Goal: Contribute content: Contribute content

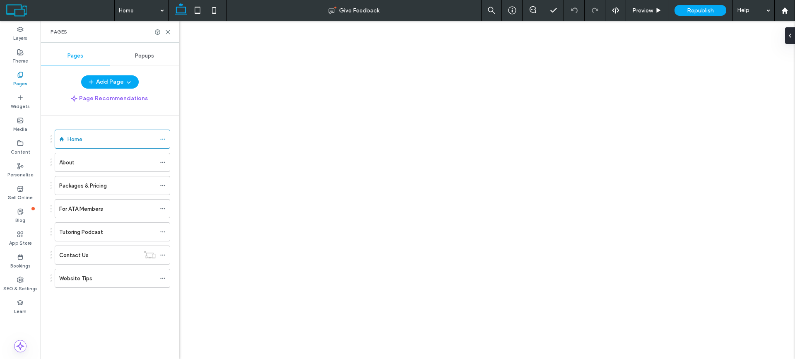
click at [77, 279] on label "Website Tips" at bounding box center [75, 278] width 33 height 14
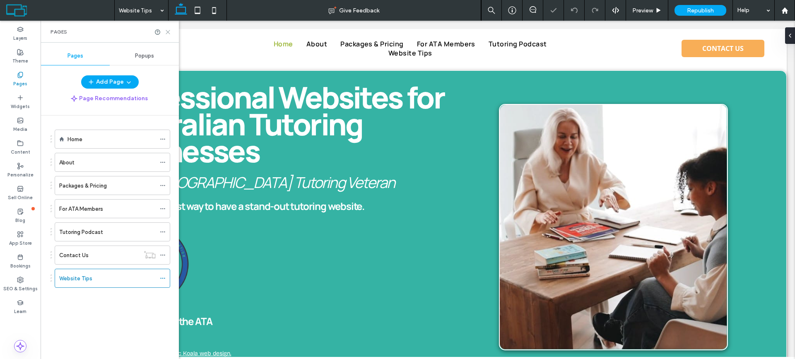
click at [167, 34] on icon at bounding box center [168, 32] width 6 height 6
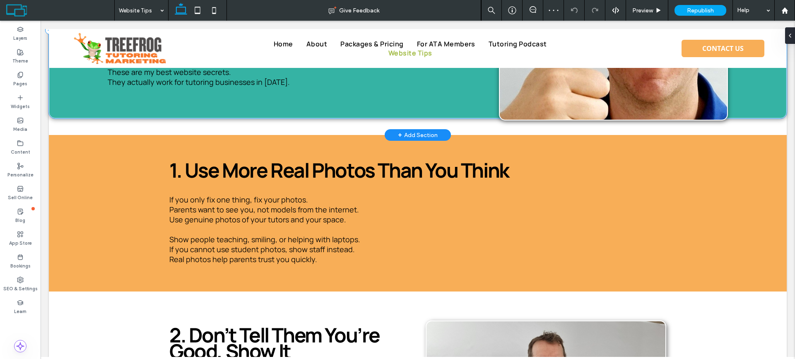
scroll to position [124, 0]
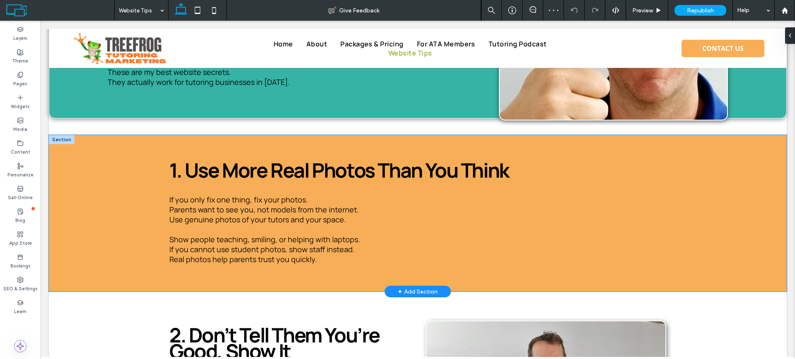
click at [91, 185] on div "1. Use More Real Photos Than You Think If you only fix one thing, fix your phot…" at bounding box center [418, 213] width 738 height 157
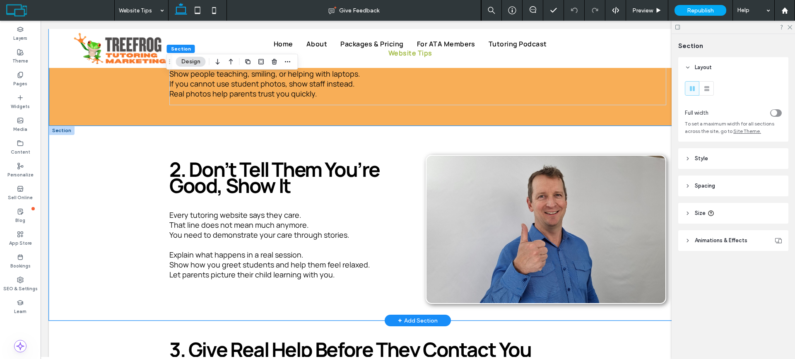
scroll to position [0, 0]
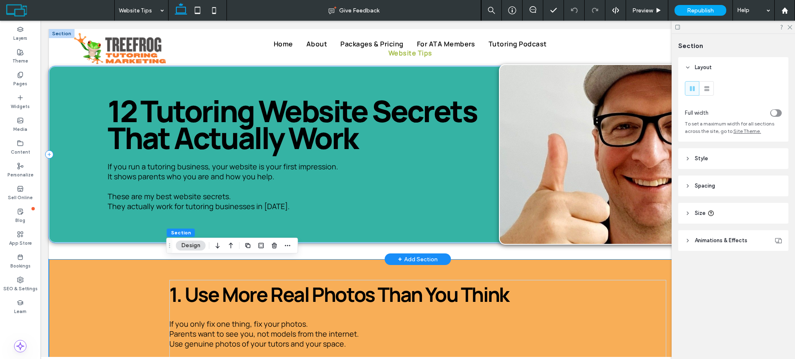
click at [79, 165] on div "12 Tutoring Website Secrets That Actually Work If you run a tutoring business, …" at bounding box center [418, 154] width 738 height 176
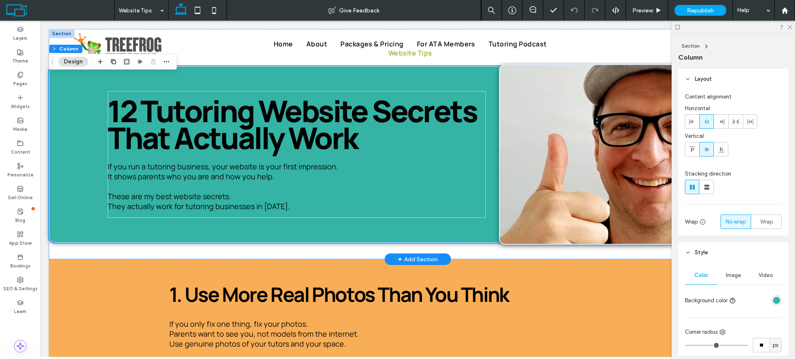
click at [400, 258] on div "+ Add Section" at bounding box center [418, 259] width 40 height 9
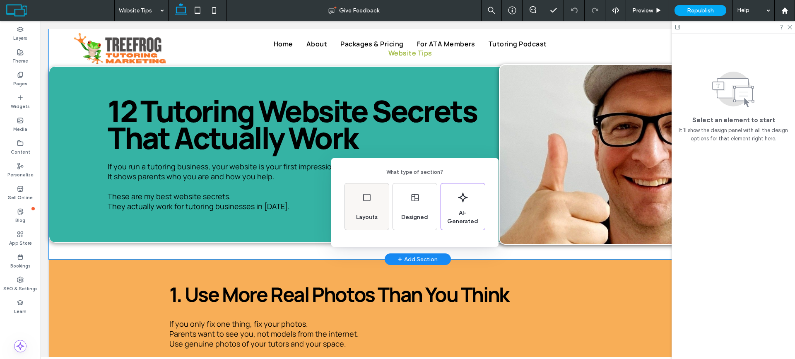
click at [371, 214] on span "Layouts" at bounding box center [367, 217] width 28 height 8
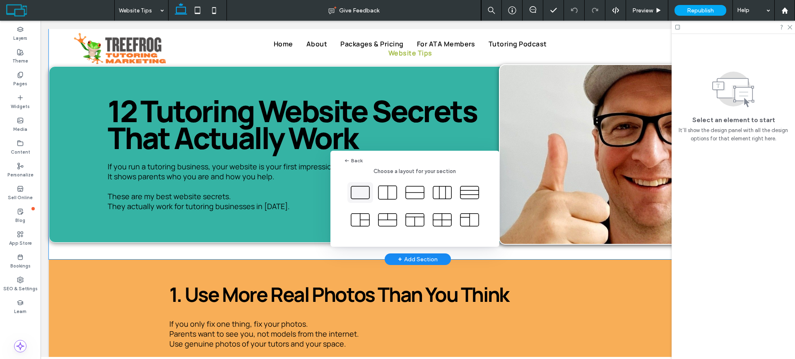
click at [361, 193] on icon at bounding box center [360, 192] width 21 height 21
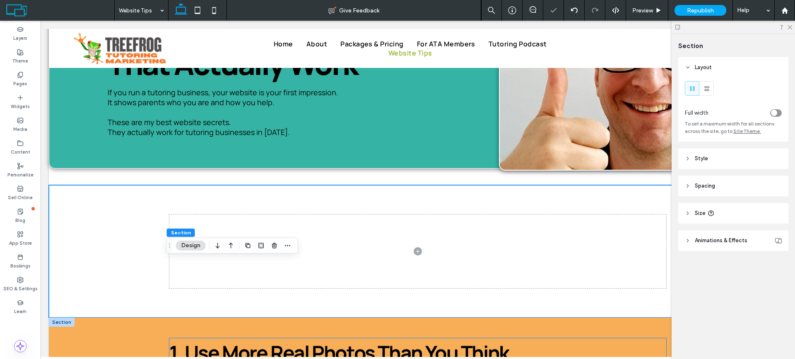
scroll to position [166, 0]
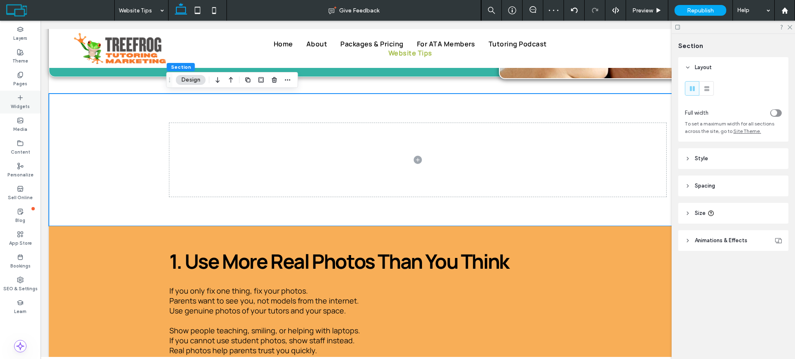
click at [17, 101] on label "Widgets" at bounding box center [20, 105] width 19 height 9
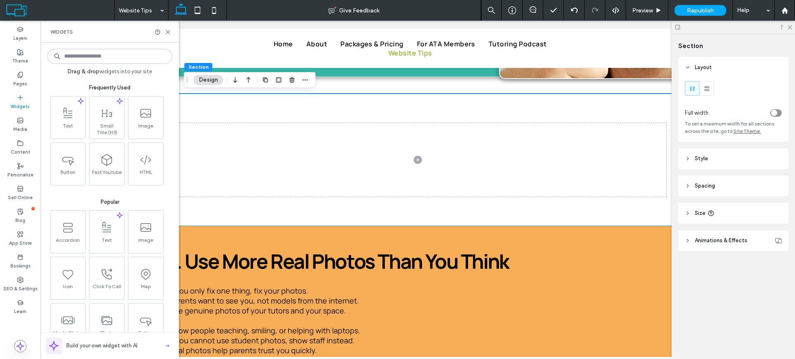
click at [104, 53] on input at bounding box center [109, 56] width 125 height 15
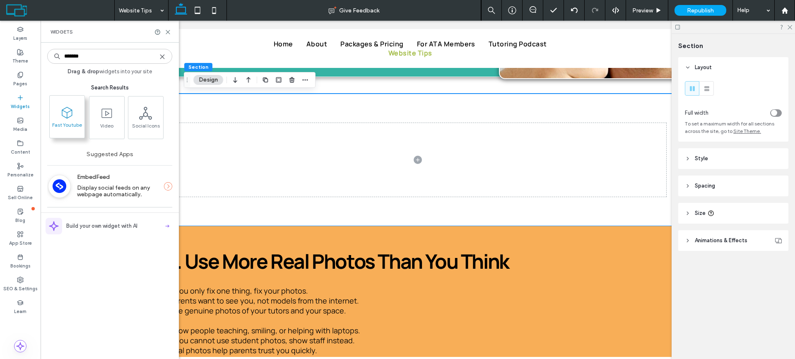
type input "*******"
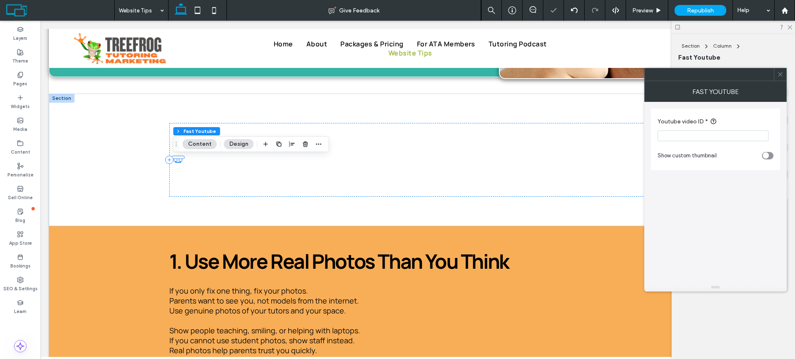
click at [698, 137] on input "Youtube video ID *" at bounding box center [713, 135] width 111 height 11
paste input "**********"
drag, startPoint x: 745, startPoint y: 157, endPoint x: 640, endPoint y: 135, distance: 106.9
type input "**********"
click at [728, 187] on div "**********" at bounding box center [715, 192] width 129 height 181
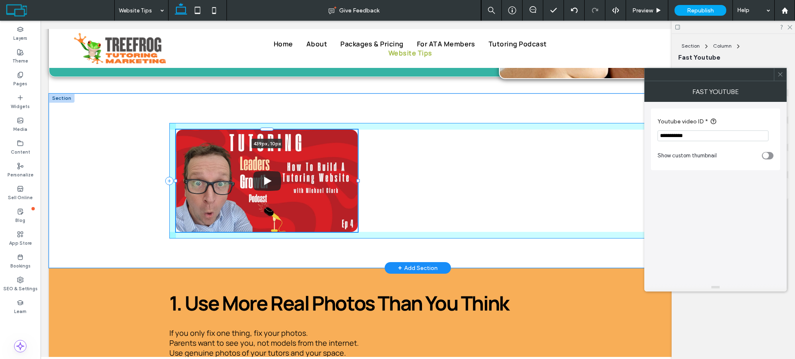
drag, startPoint x: 178, startPoint y: 161, endPoint x: 355, endPoint y: 184, distance: 179.1
click at [355, 184] on div "439px , 10px" at bounding box center [417, 181] width 497 height 174
type input "***"
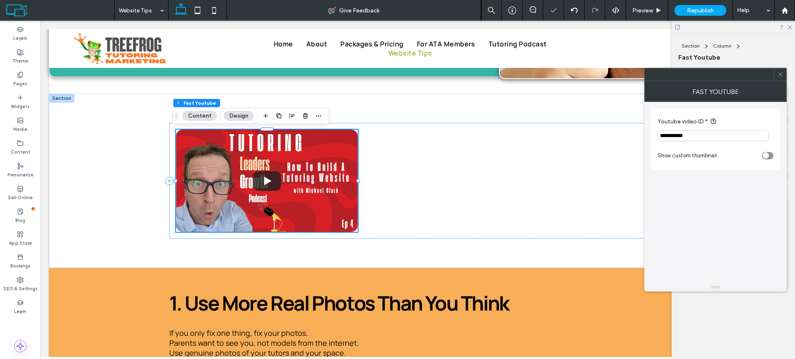
click at [765, 157] on icon "toggle" at bounding box center [765, 156] width 2 height 2
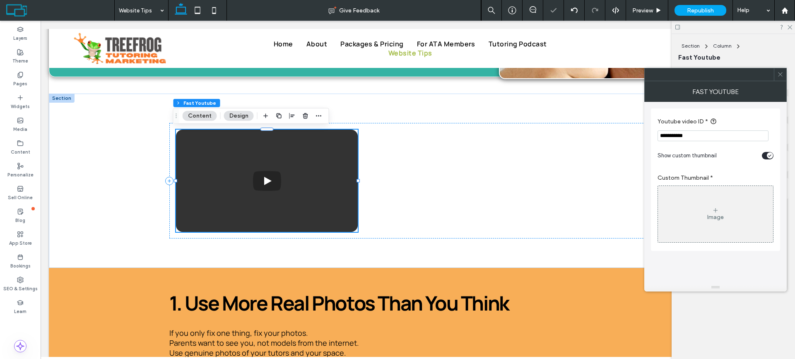
click at [717, 215] on div "Image" at bounding box center [715, 217] width 17 height 7
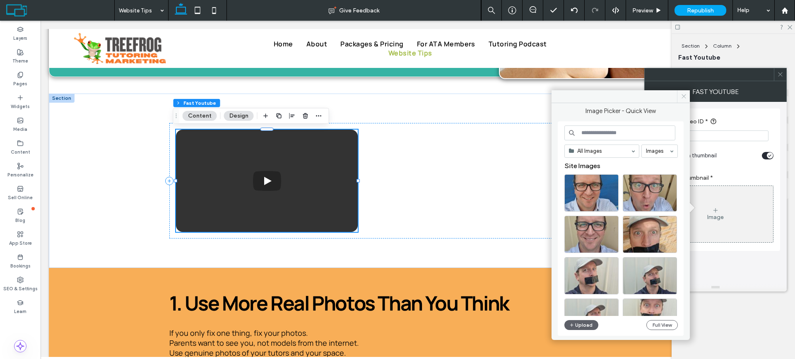
click at [682, 96] on icon at bounding box center [684, 96] width 6 height 6
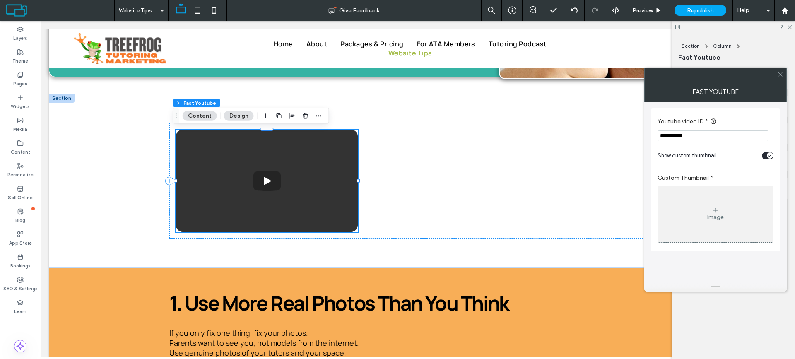
click at [707, 207] on div "Image" at bounding box center [715, 214] width 115 height 55
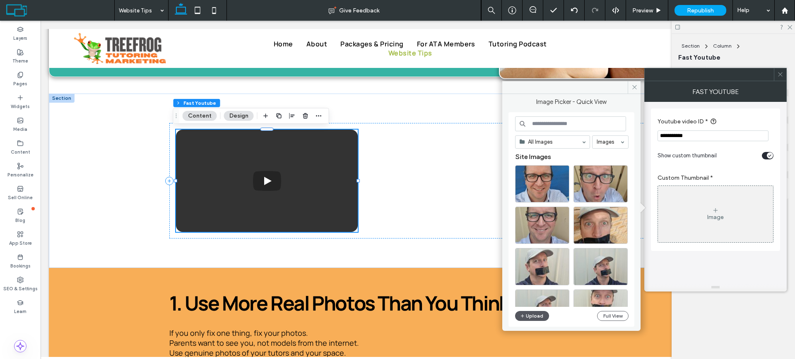
click at [536, 316] on button "Upload" at bounding box center [532, 316] width 34 height 10
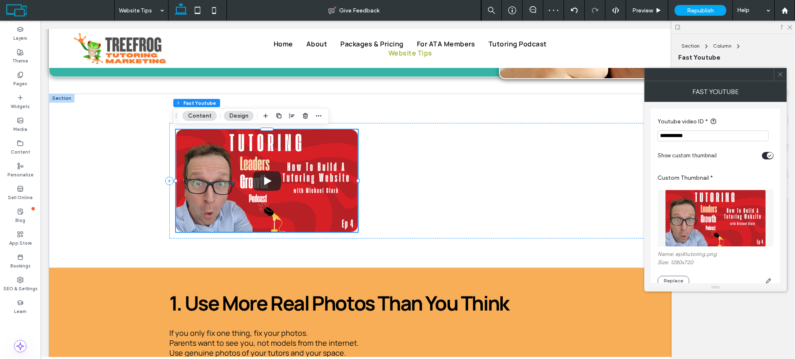
click at [781, 74] on icon at bounding box center [780, 74] width 6 height 6
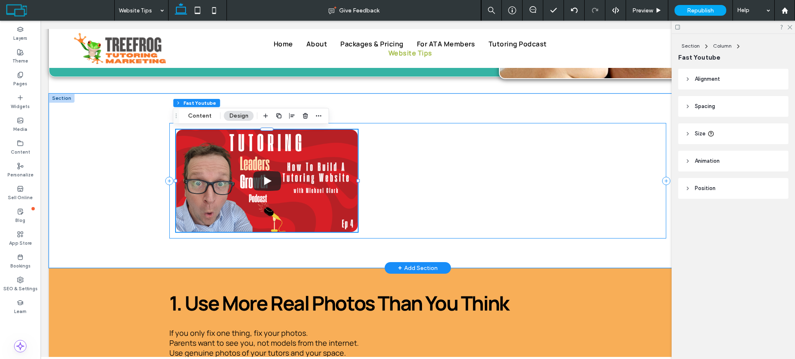
click at [359, 232] on div "439px , 10px" at bounding box center [417, 181] width 497 height 116
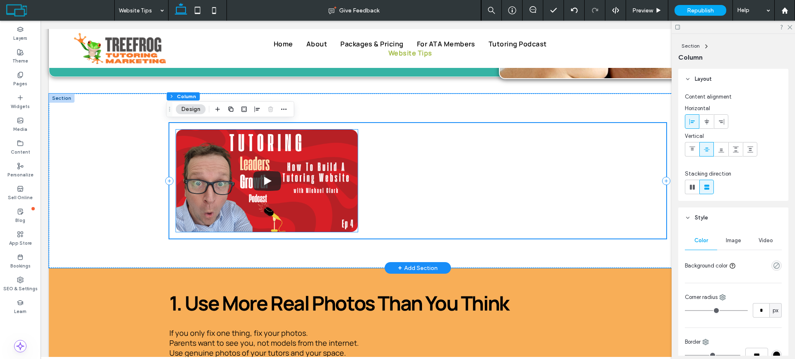
click at [344, 186] on div at bounding box center [267, 181] width 182 height 102
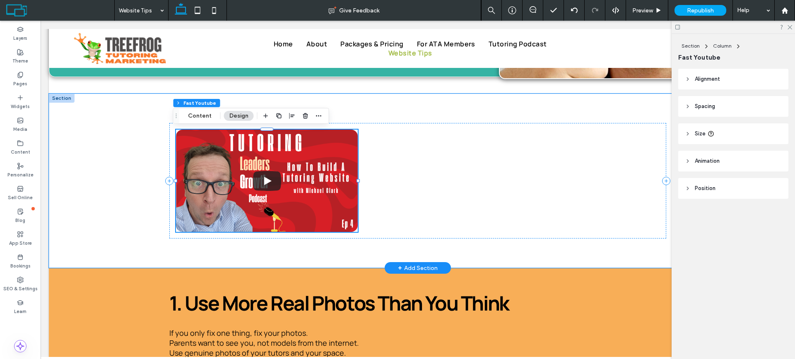
click at [238, 168] on div at bounding box center [267, 181] width 182 height 102
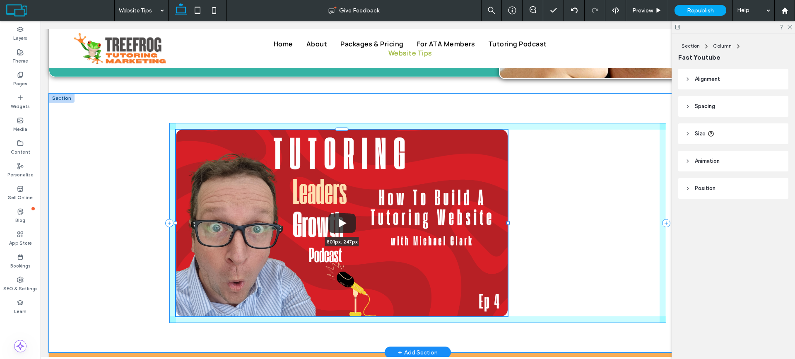
drag, startPoint x: 356, startPoint y: 181, endPoint x: 506, endPoint y: 197, distance: 150.7
click at [506, 197] on div "801px , 247px" at bounding box center [417, 223] width 497 height 259
type input "***"
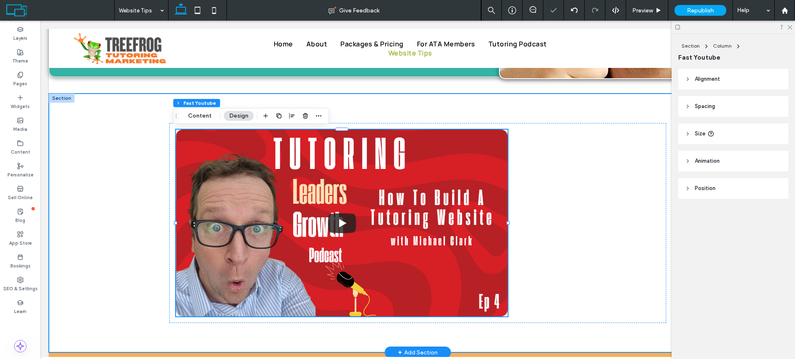
click at [116, 145] on div "801px , 247px" at bounding box center [418, 223] width 738 height 259
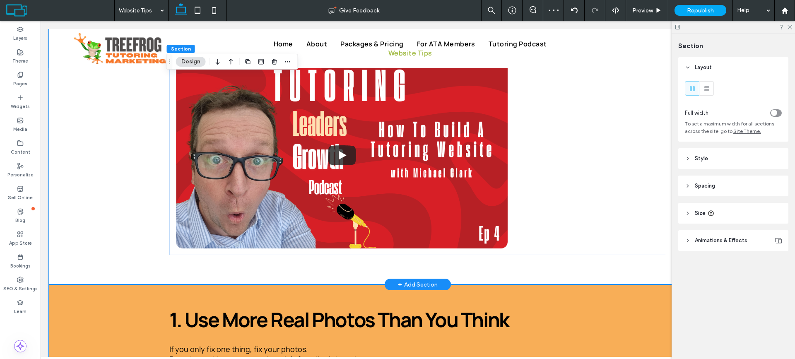
scroll to position [290, 0]
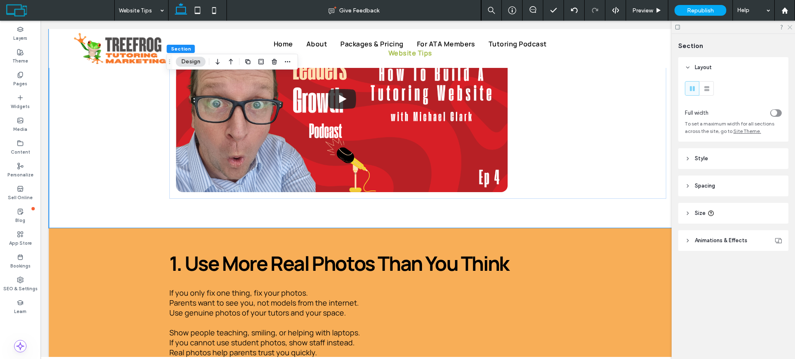
click at [790, 28] on use at bounding box center [790, 27] width 5 height 5
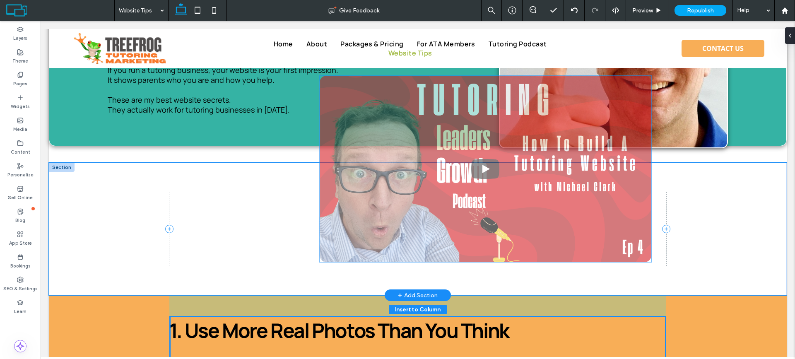
scroll to position [83, 0]
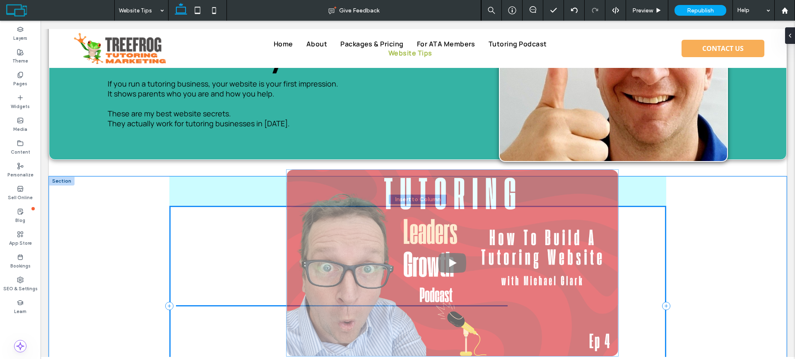
drag, startPoint x: 409, startPoint y: 104, endPoint x: 522, endPoint y: 268, distance: 199.7
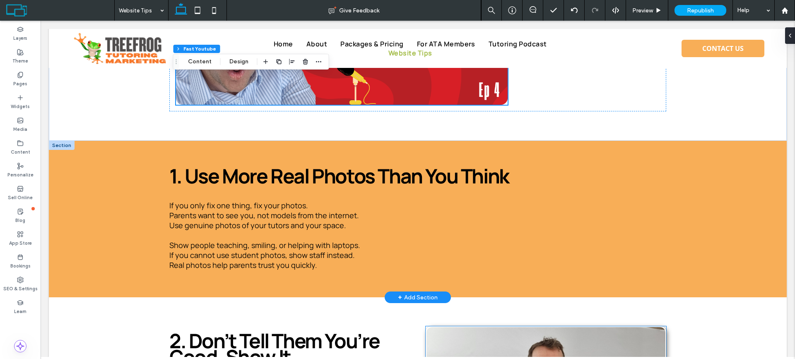
scroll to position [455, 0]
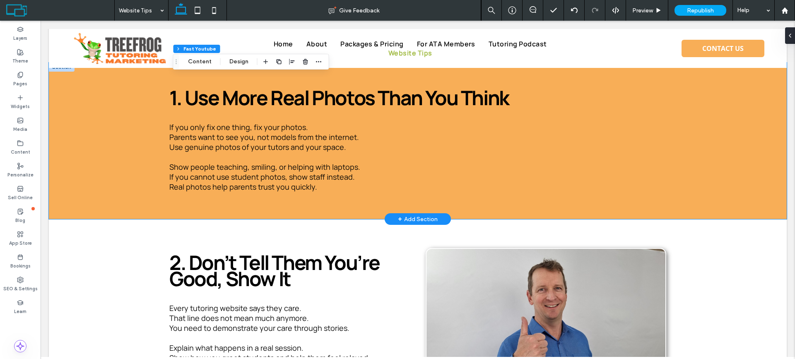
click at [113, 122] on div "1. Use More Real Photos Than You Think If you only fix one thing, fix your phot…" at bounding box center [418, 141] width 738 height 157
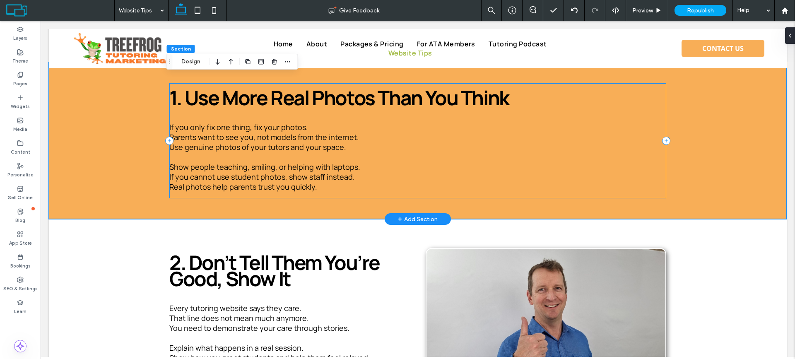
click at [660, 110] on div "1. Use More Real Photos Than You Think If you only fix one thing, fix your phot…" at bounding box center [417, 140] width 497 height 115
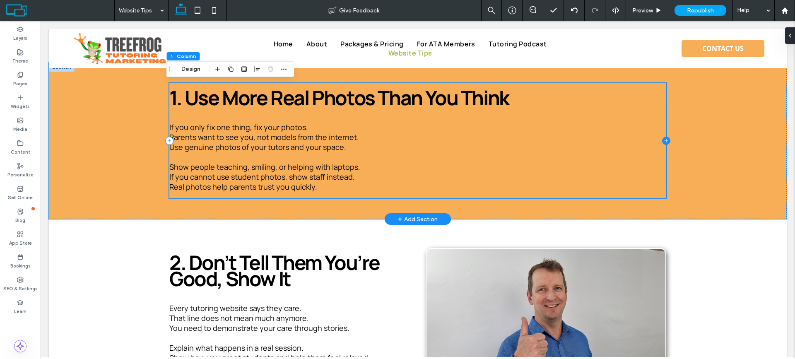
click at [662, 141] on icon at bounding box center [666, 141] width 8 height 8
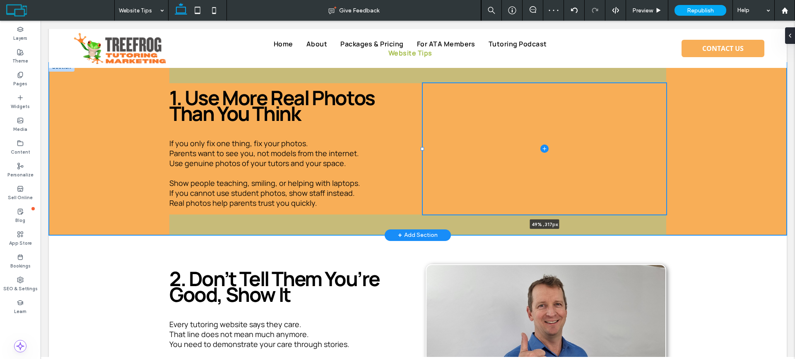
click at [421, 149] on div at bounding box center [422, 148] width 3 height 3
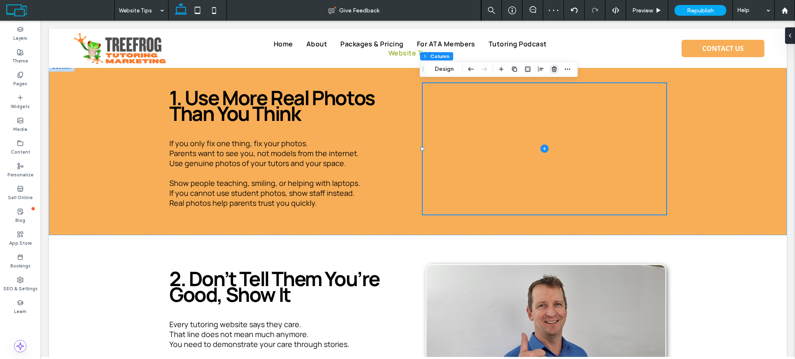
click at [556, 71] on use "button" at bounding box center [554, 68] width 5 height 5
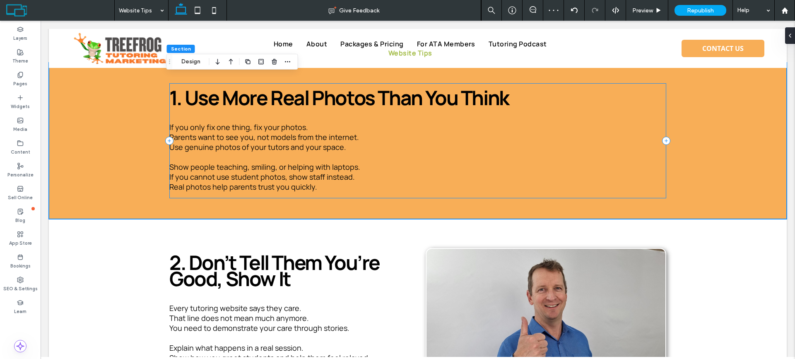
click at [659, 118] on div "1. Use More Real Photos Than You Think If you only fix one thing, fix your phot…" at bounding box center [417, 140] width 497 height 115
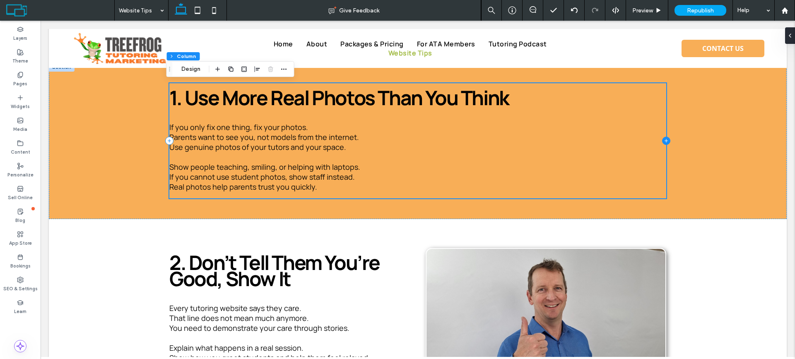
click at [665, 141] on icon at bounding box center [666, 141] width 3 height 0
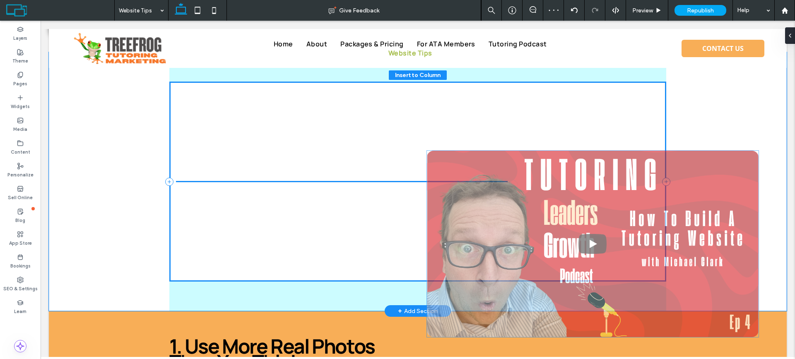
scroll to position [414, 0]
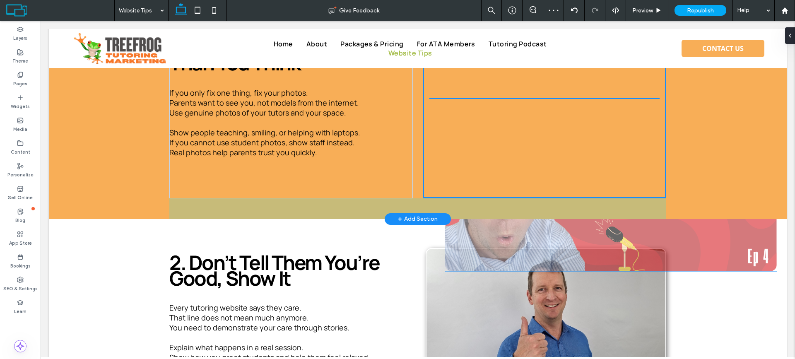
drag, startPoint x: 247, startPoint y: 142, endPoint x: 559, endPoint y: 160, distance: 312.7
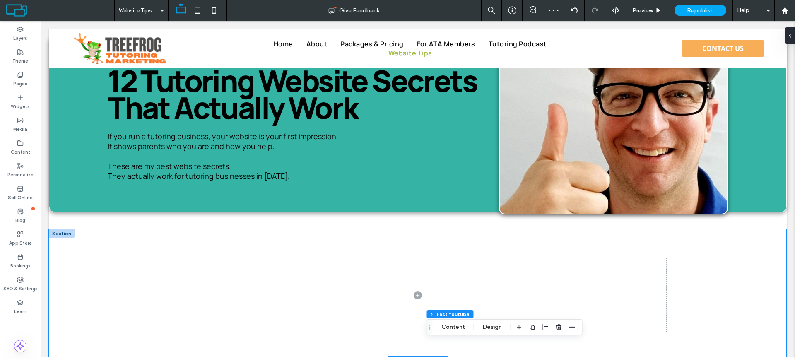
scroll to position [83, 0]
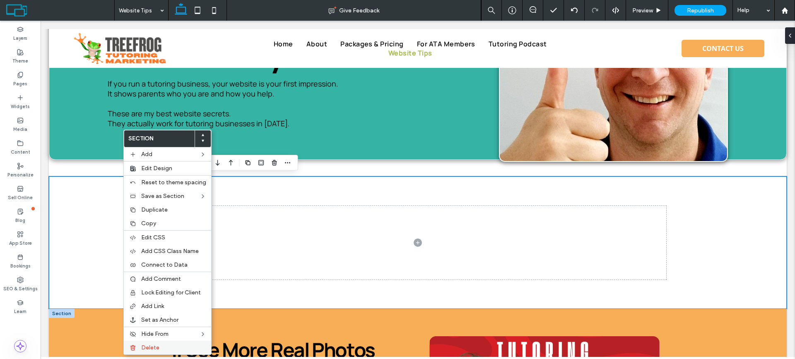
click at [143, 346] on span "Delete" at bounding box center [150, 347] width 18 height 7
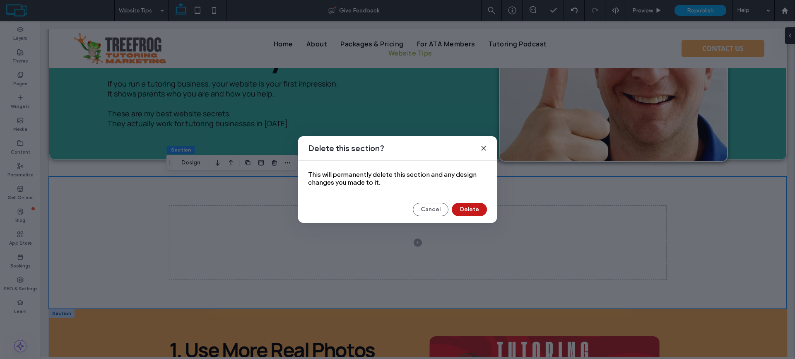
drag, startPoint x: 476, startPoint y: 210, endPoint x: 436, endPoint y: 195, distance: 42.3
click at [476, 210] on button "Delete" at bounding box center [469, 209] width 35 height 13
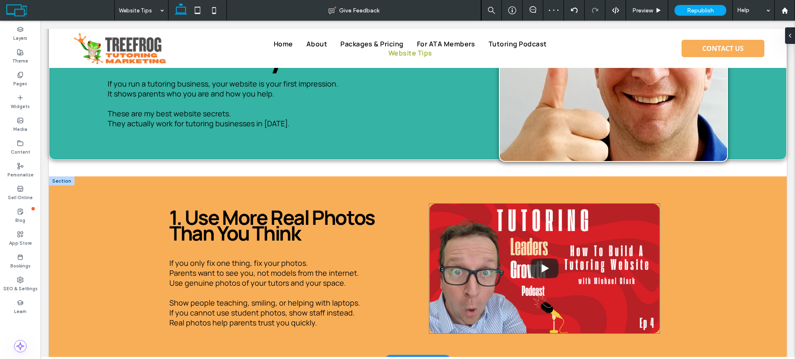
scroll to position [0, 0]
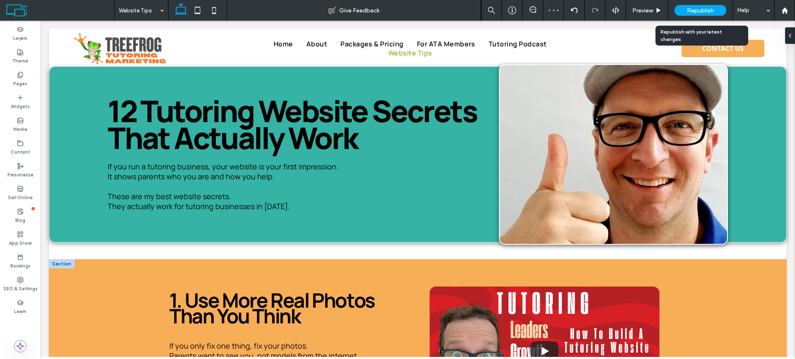
click at [709, 8] on span "Republish" at bounding box center [700, 10] width 27 height 7
